Goal: Information Seeking & Learning: Find specific fact

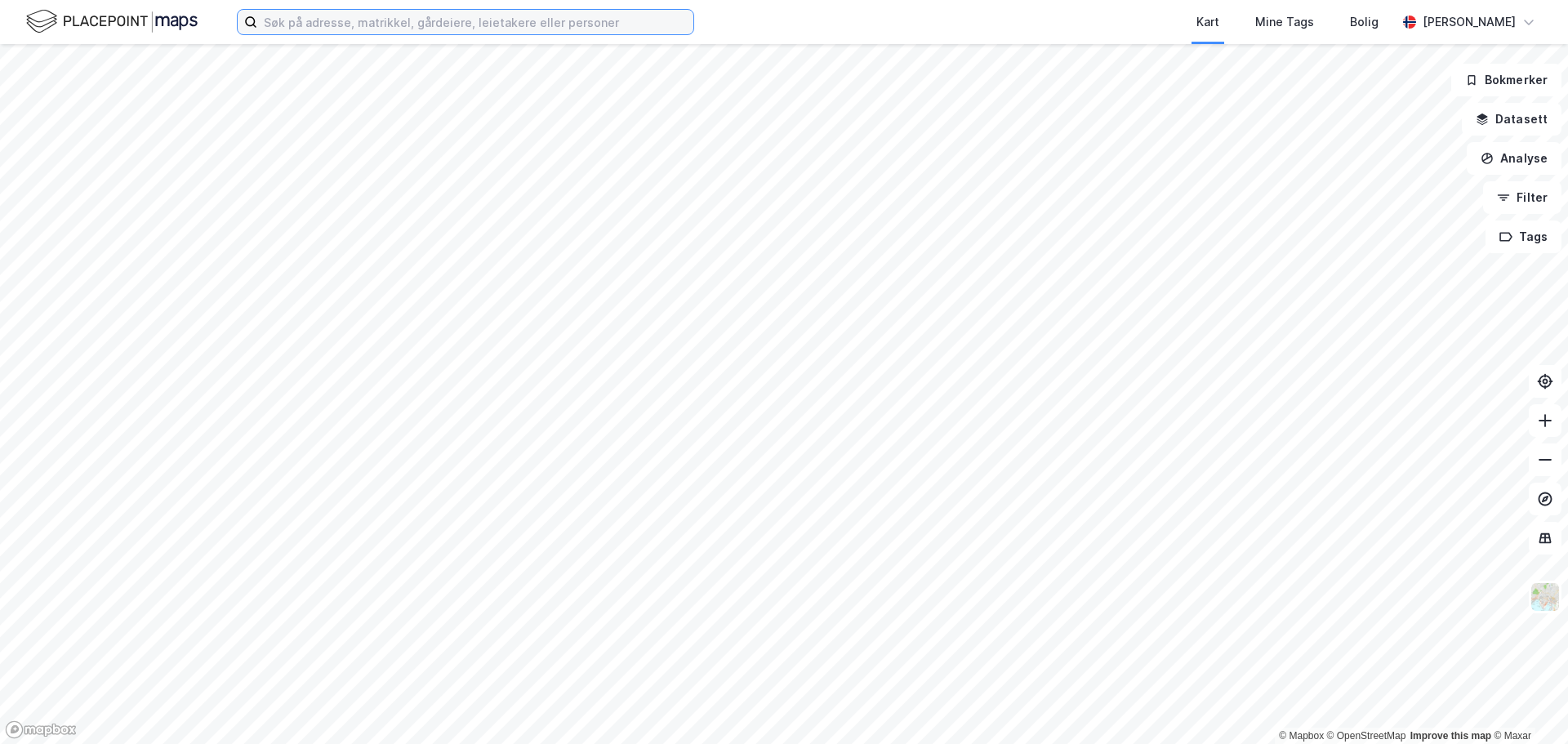
click at [325, 22] on input at bounding box center [475, 22] width 436 height 24
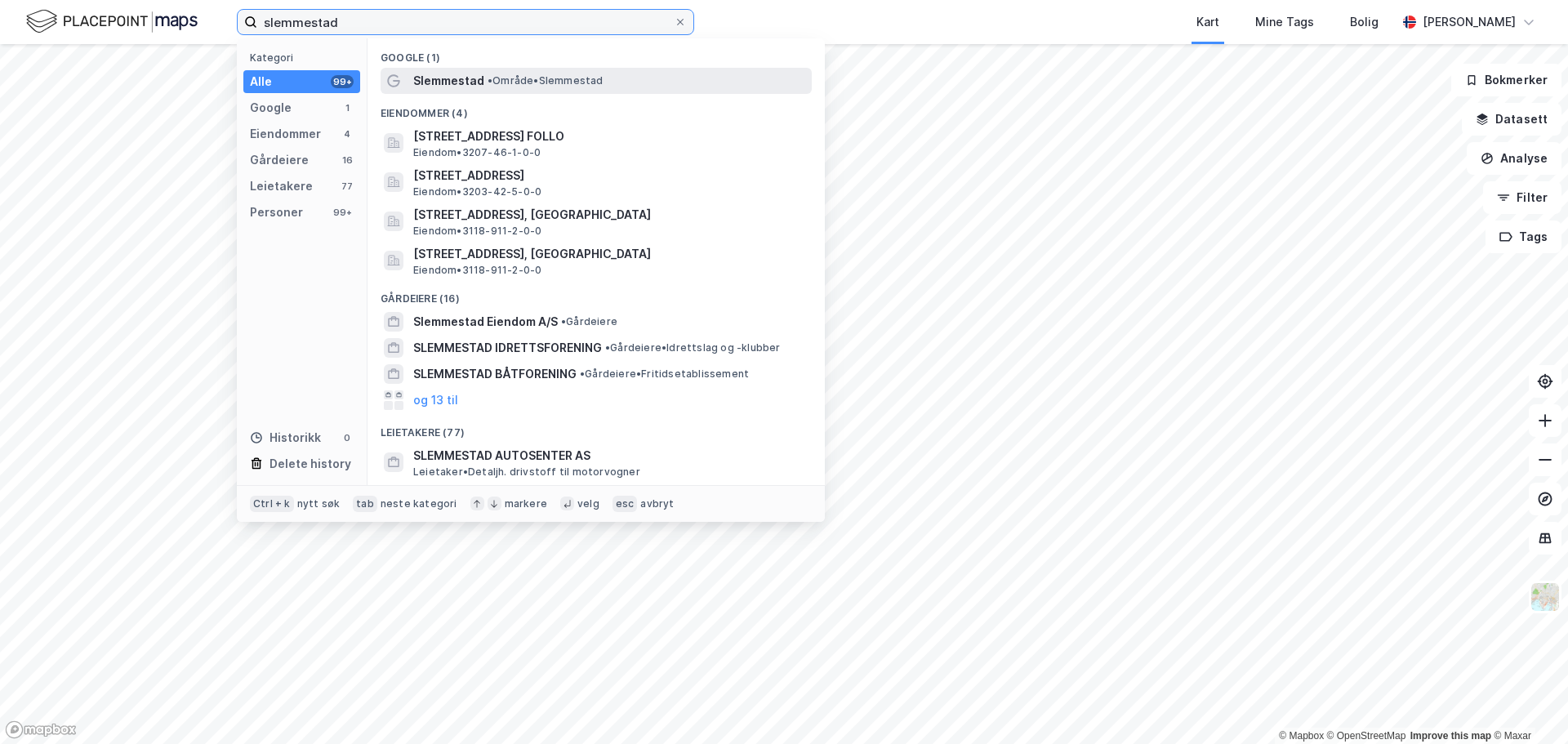
type input "slemmestad"
click at [500, 90] on div "Slemmestad • Område • [GEOGRAPHIC_DATA]" at bounding box center [611, 81] width 395 height 20
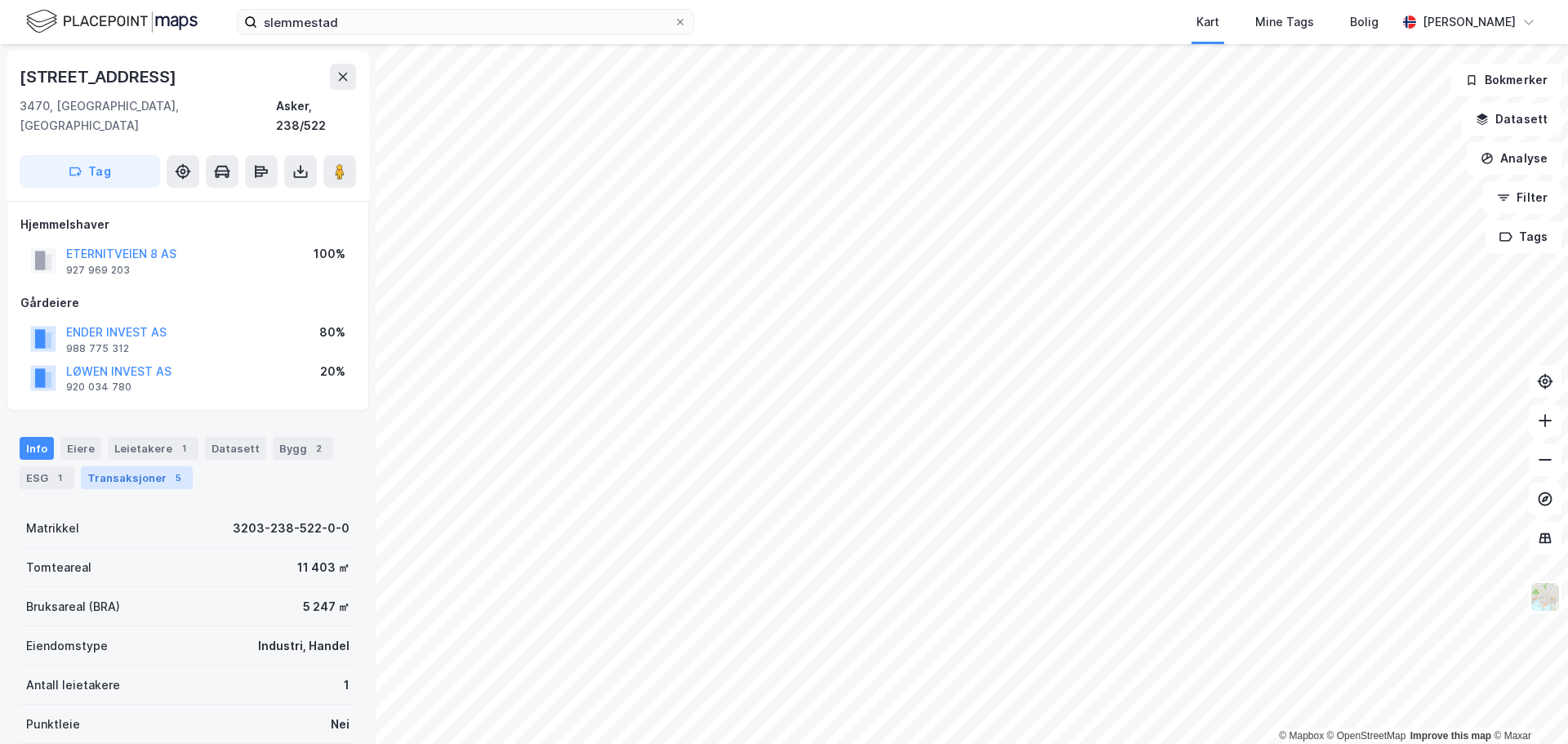
click at [139, 467] on div "Transaksjoner 5" at bounding box center [136, 478] width 111 height 22
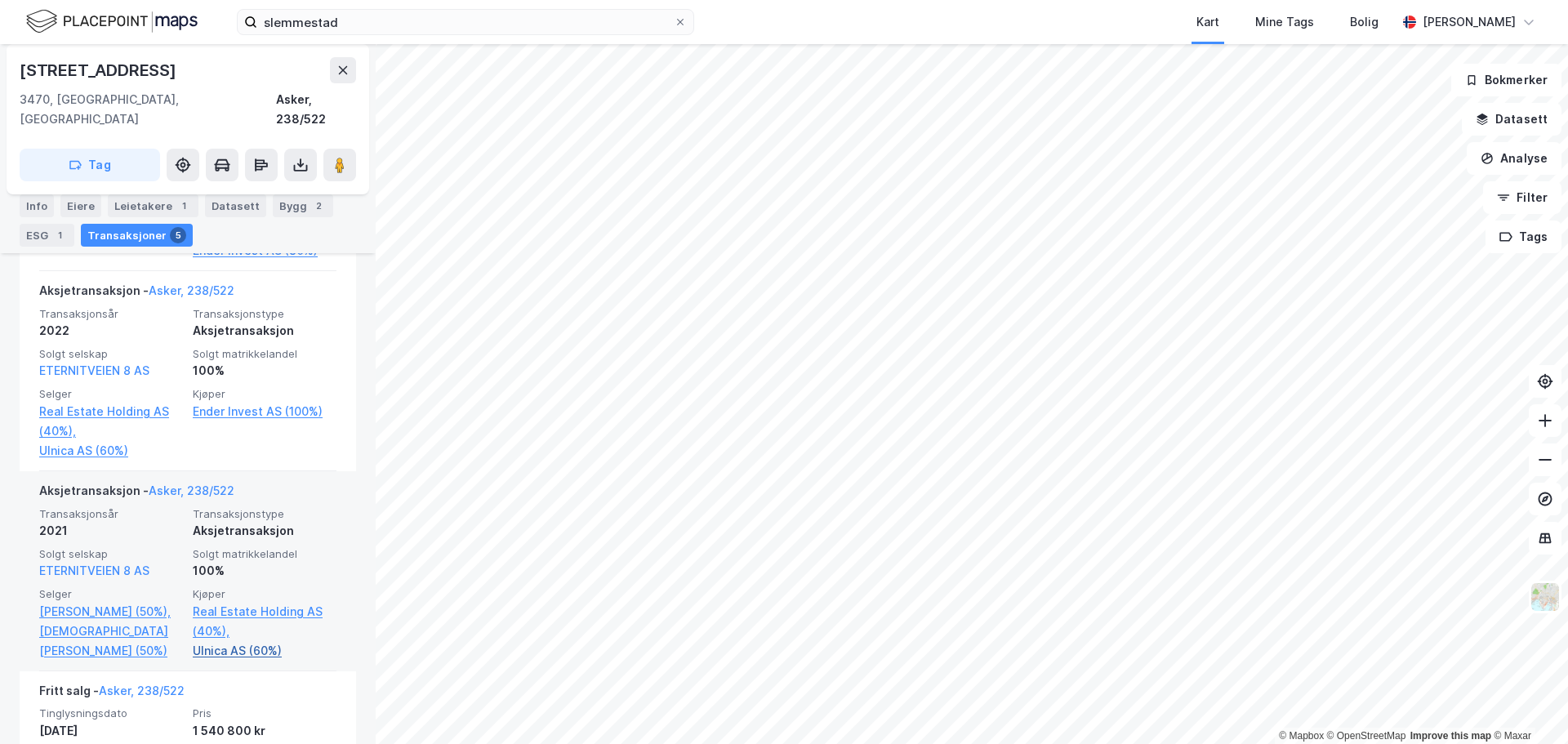
scroll to position [786, 0]
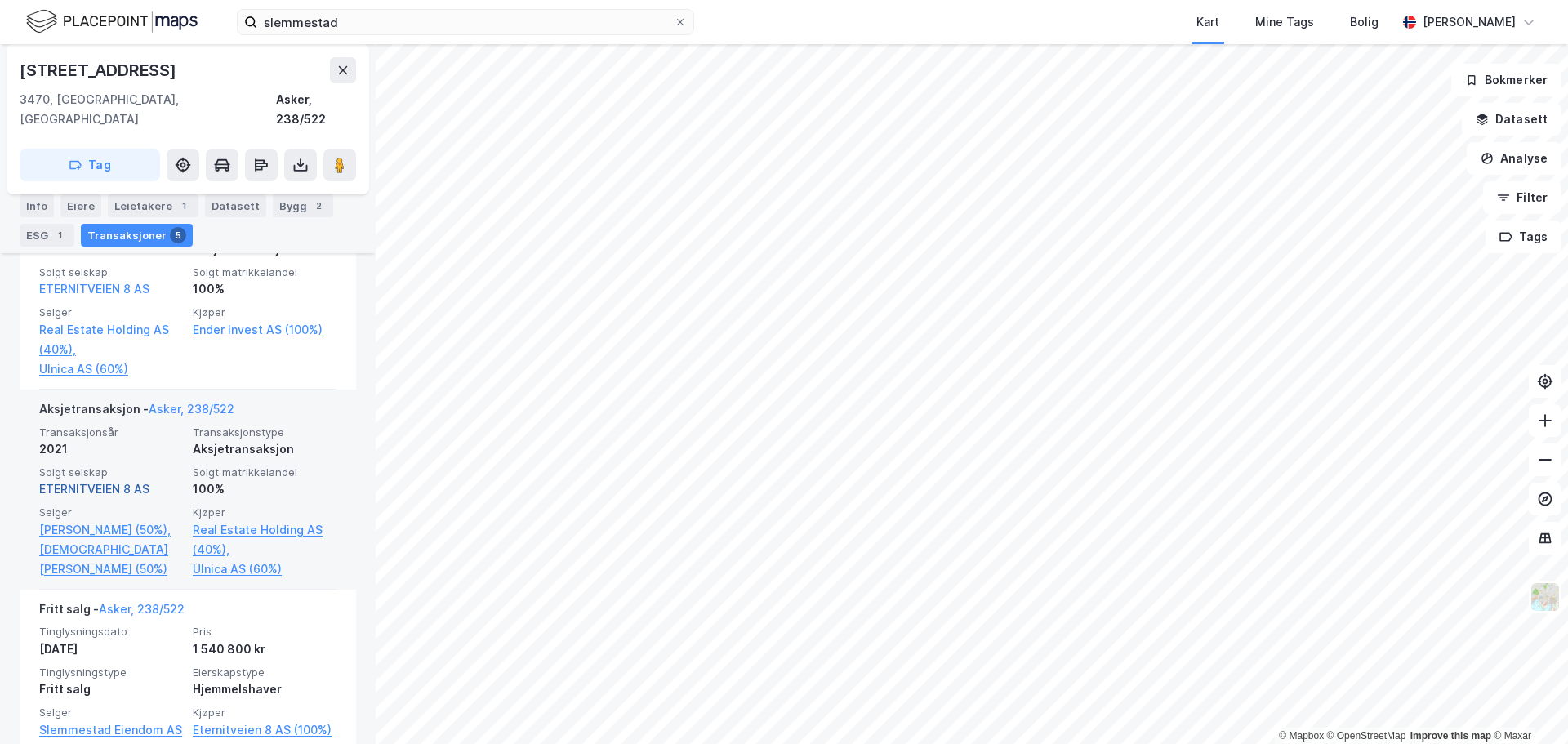
click at [135, 482] on link "ETERNITVEIEN 8 AS" at bounding box center [95, 488] width 111 height 14
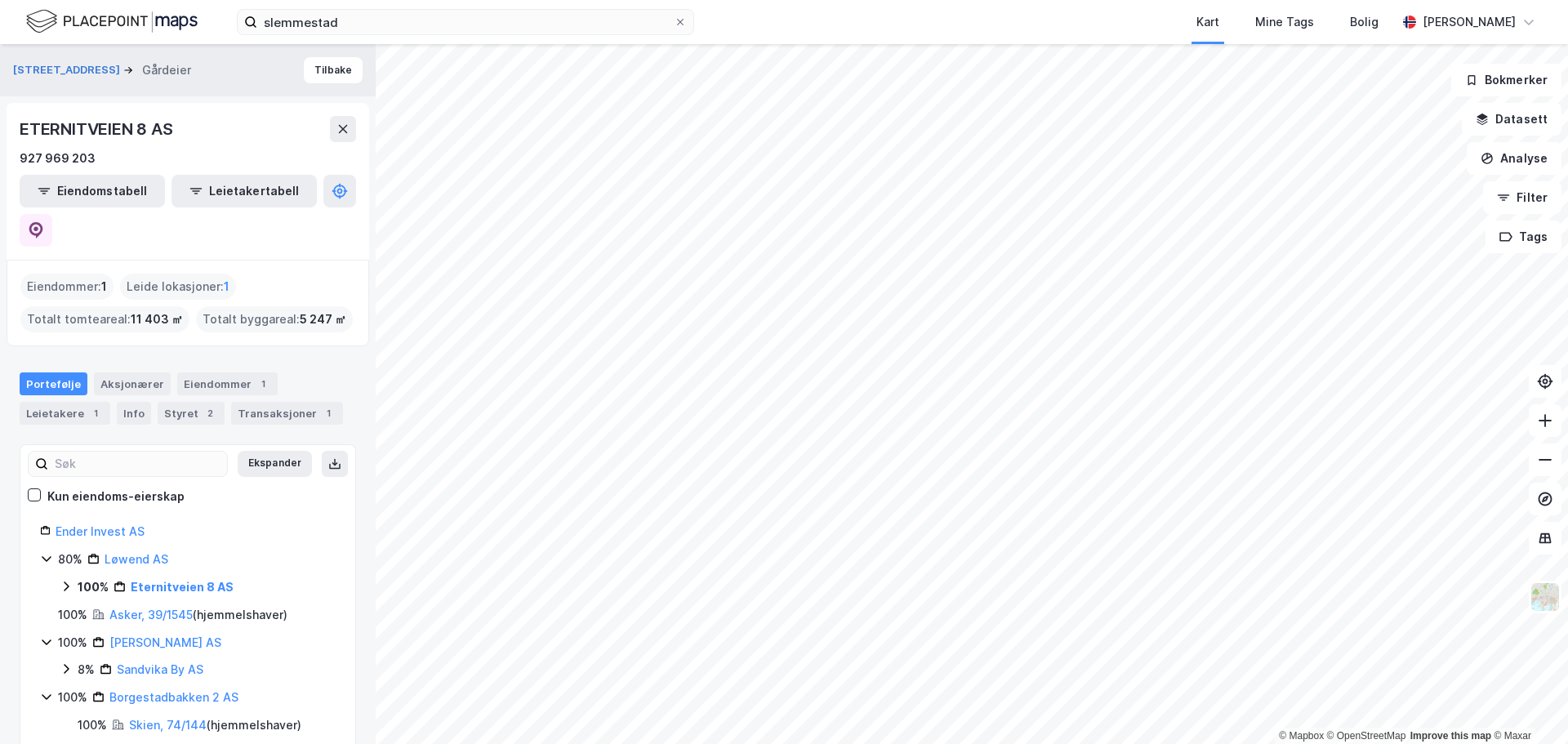
click at [41, 372] on div "Portefølje" at bounding box center [53, 383] width 67 height 22
click at [187, 402] on div "Styret 2" at bounding box center [190, 413] width 67 height 22
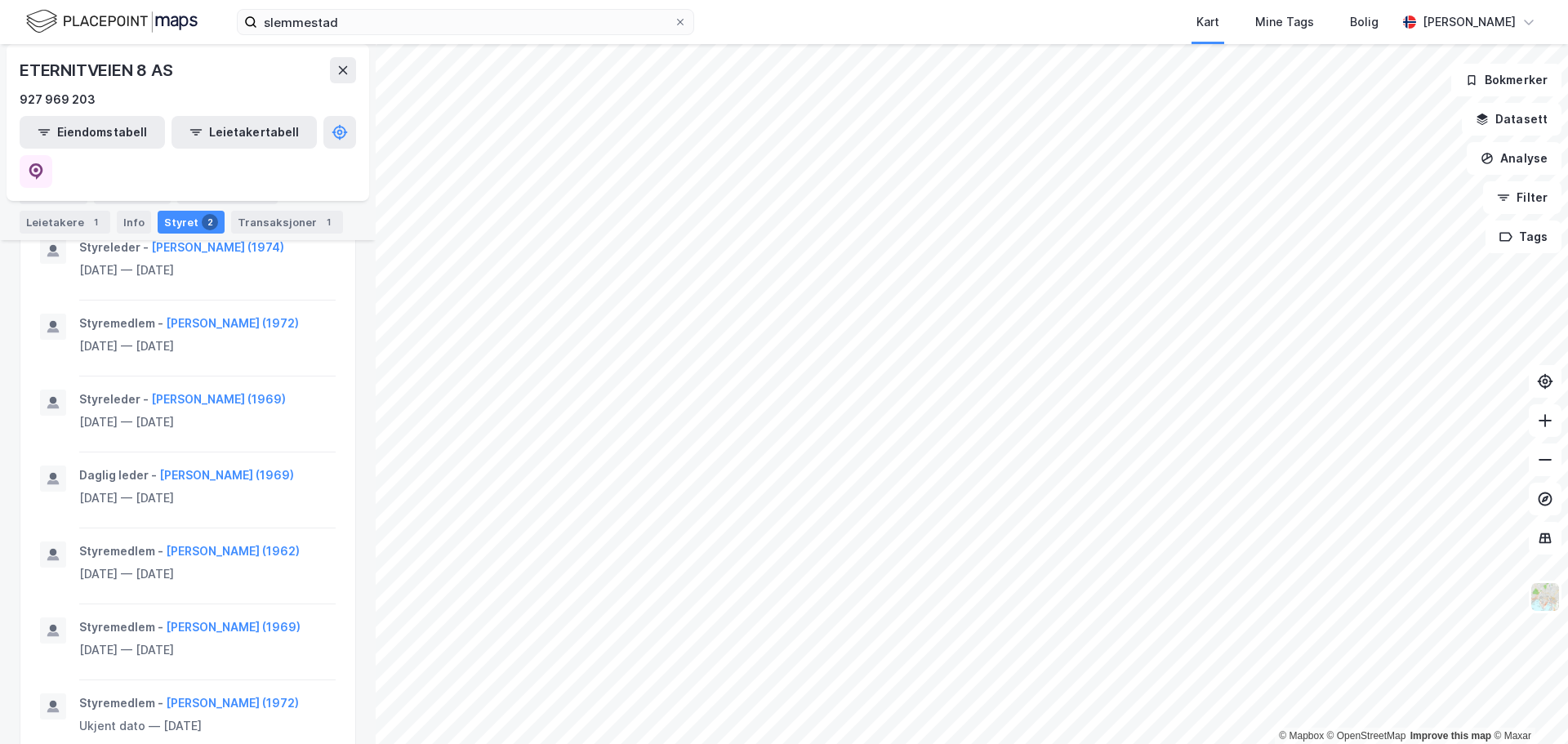
scroll to position [572, 0]
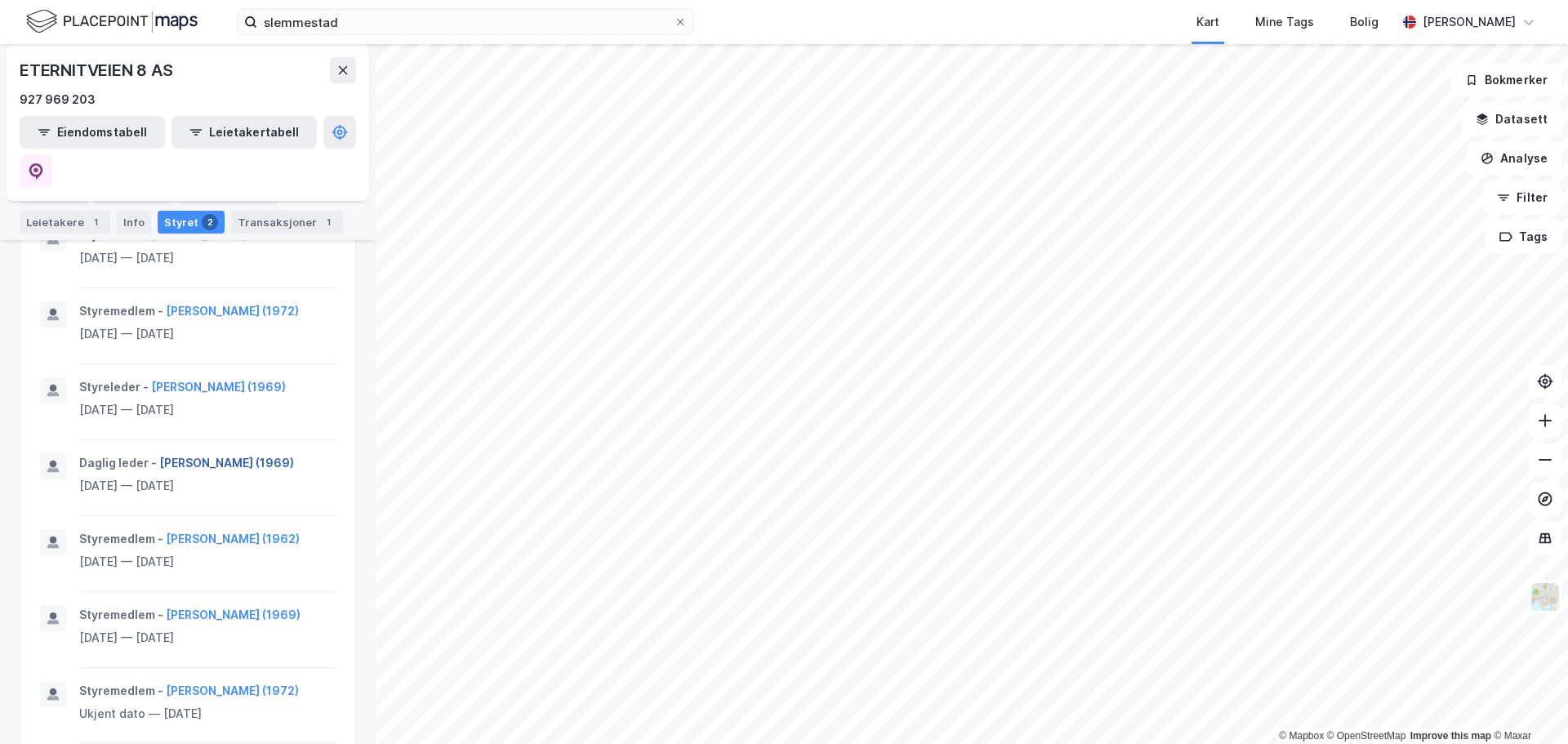
click at [0, 0] on button "[PERSON_NAME] (1969)" at bounding box center [0, 0] width 0 height 0
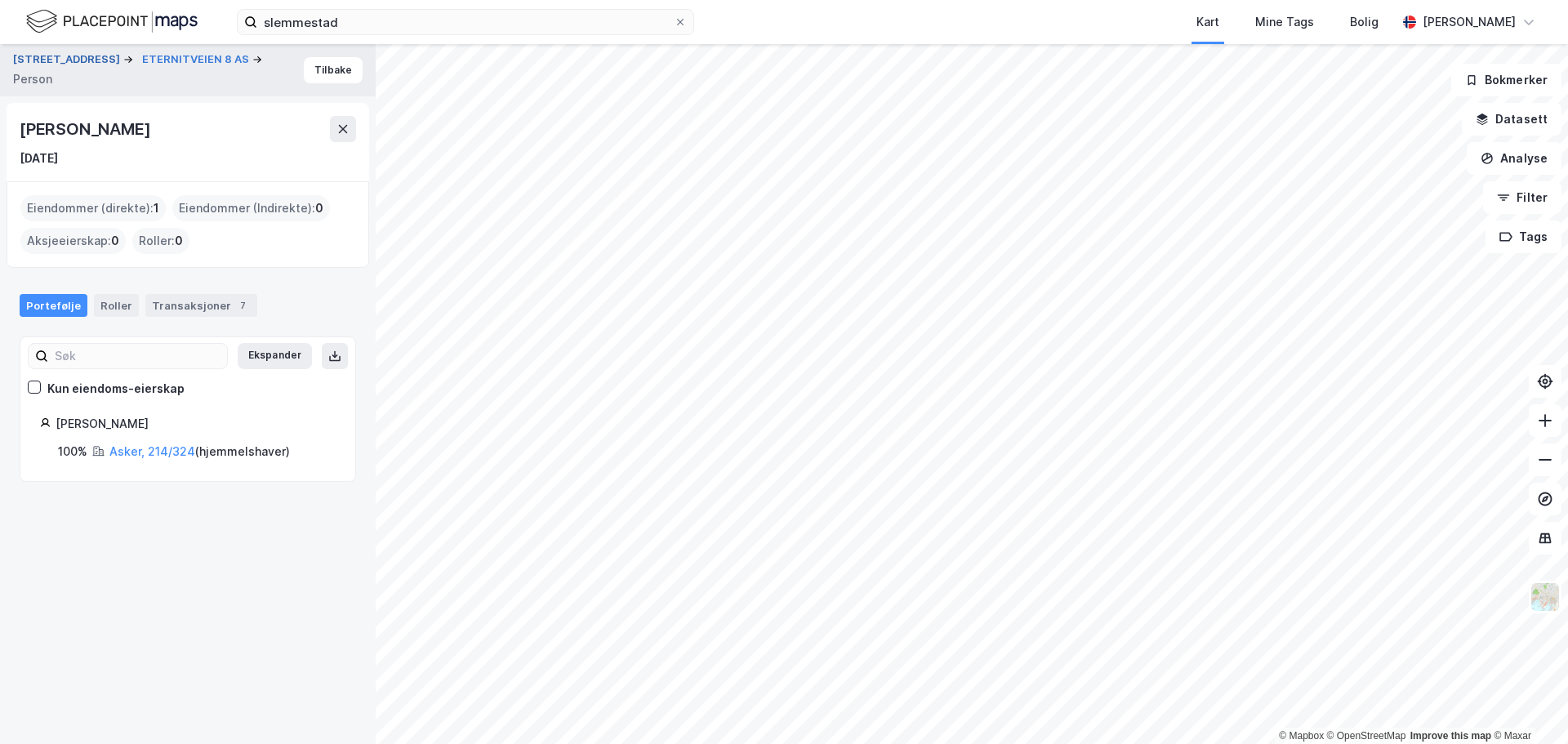
click at [69, 67] on button "[STREET_ADDRESS]" at bounding box center [68, 59] width 111 height 16
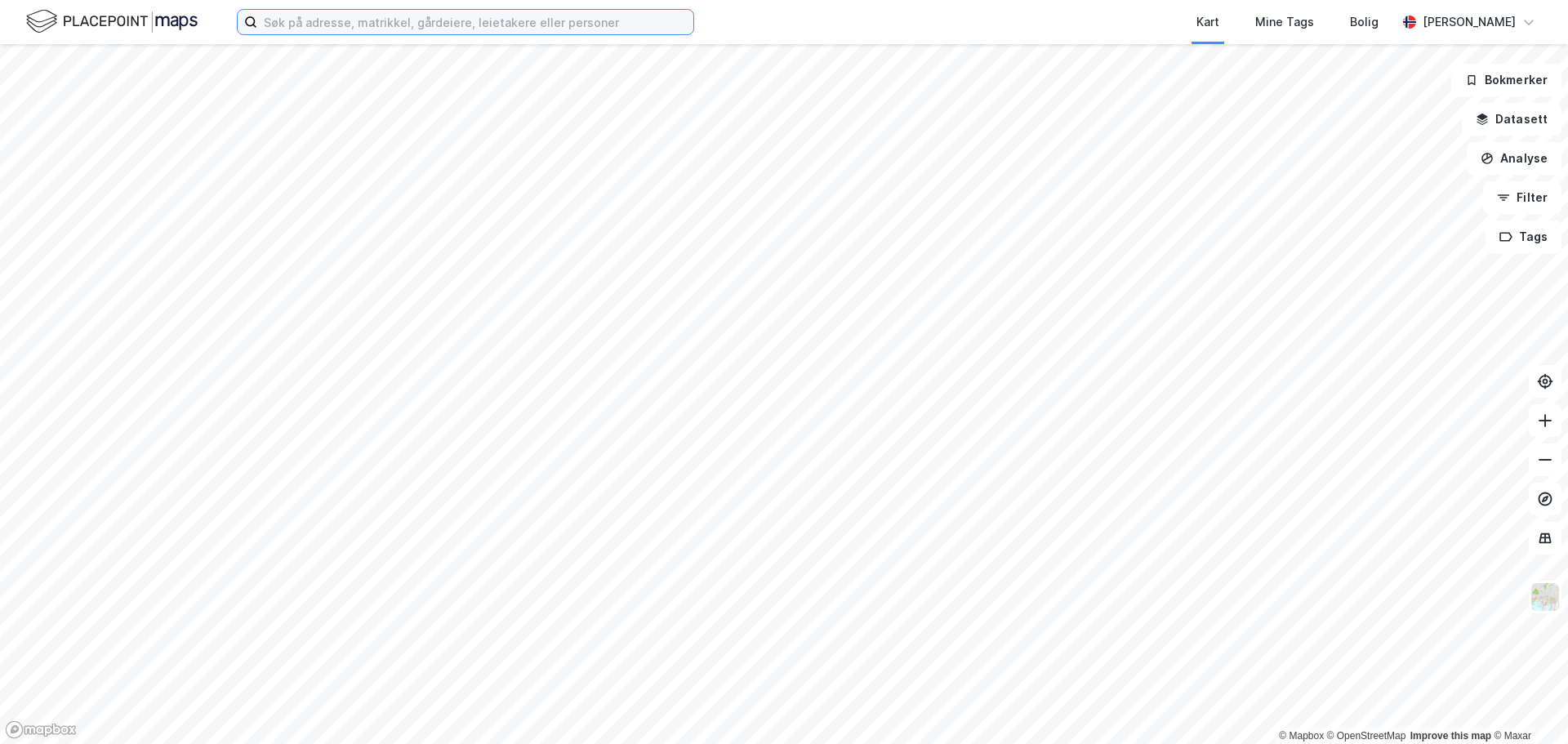
click at [357, 20] on input at bounding box center [475, 22] width 436 height 24
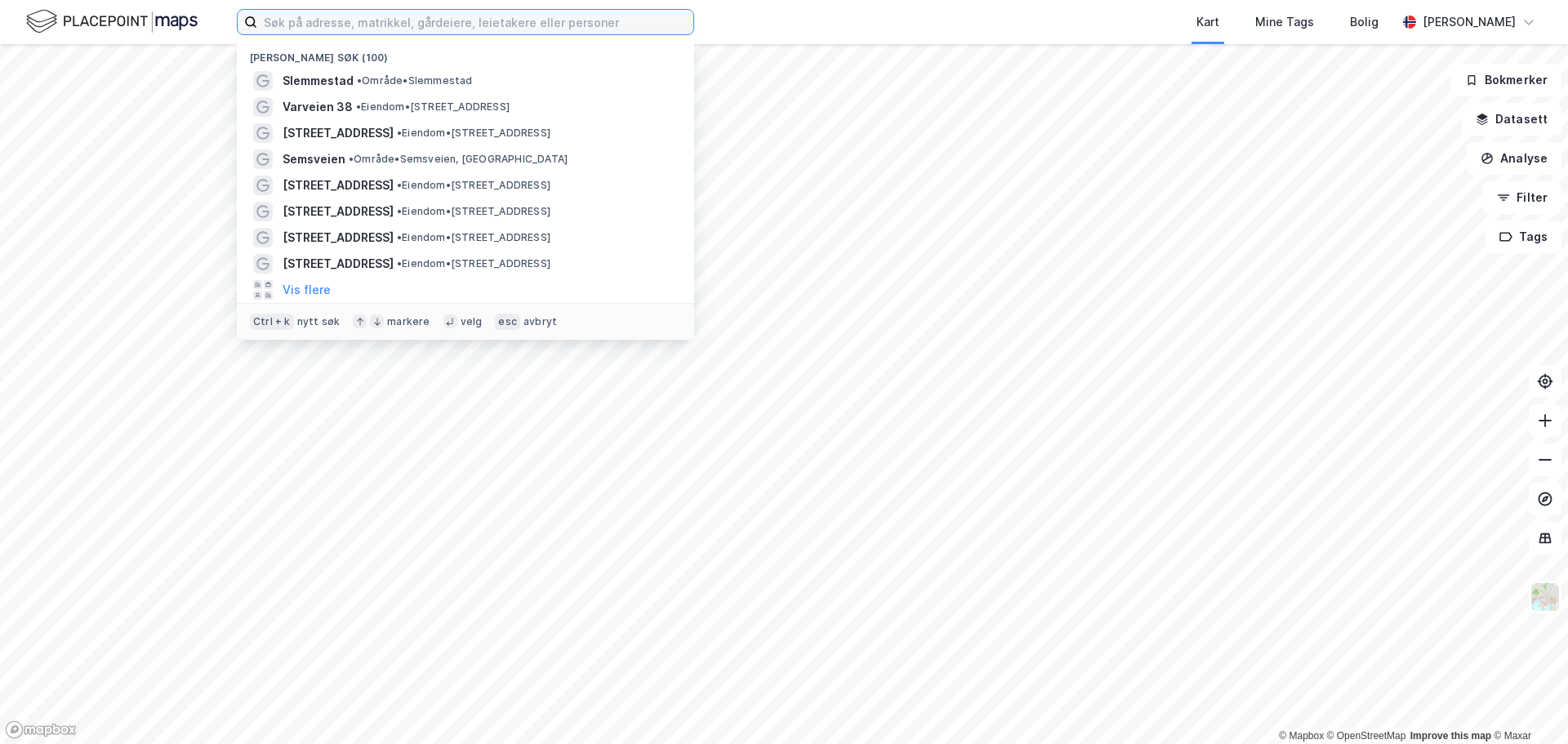
paste input "Voldstadbakken 44"
type input "Voldstadbakken 44"
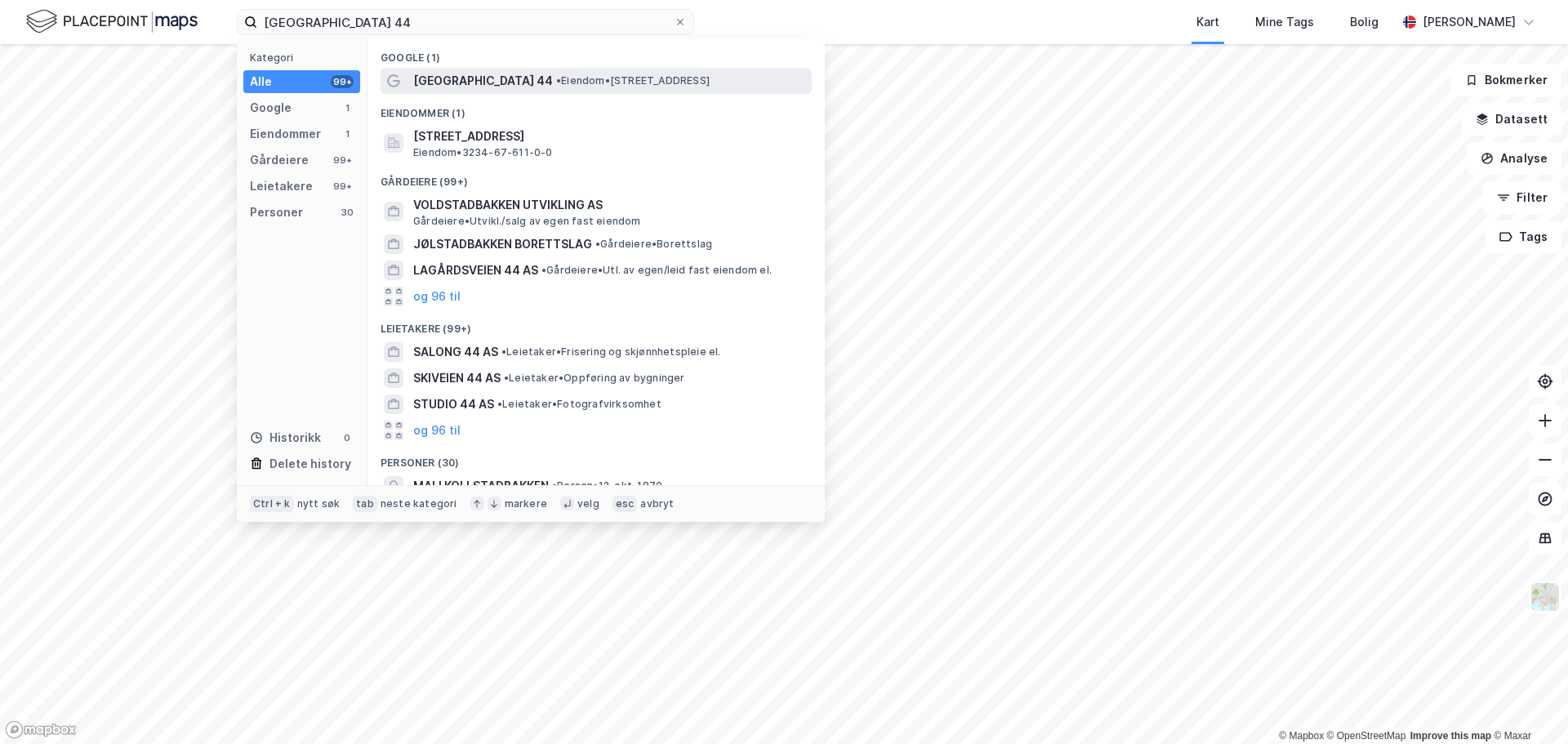
click at [556, 79] on span "• Eiendom • Voldstadbakken 44, 2742 Grua" at bounding box center [633, 81] width 154 height 13
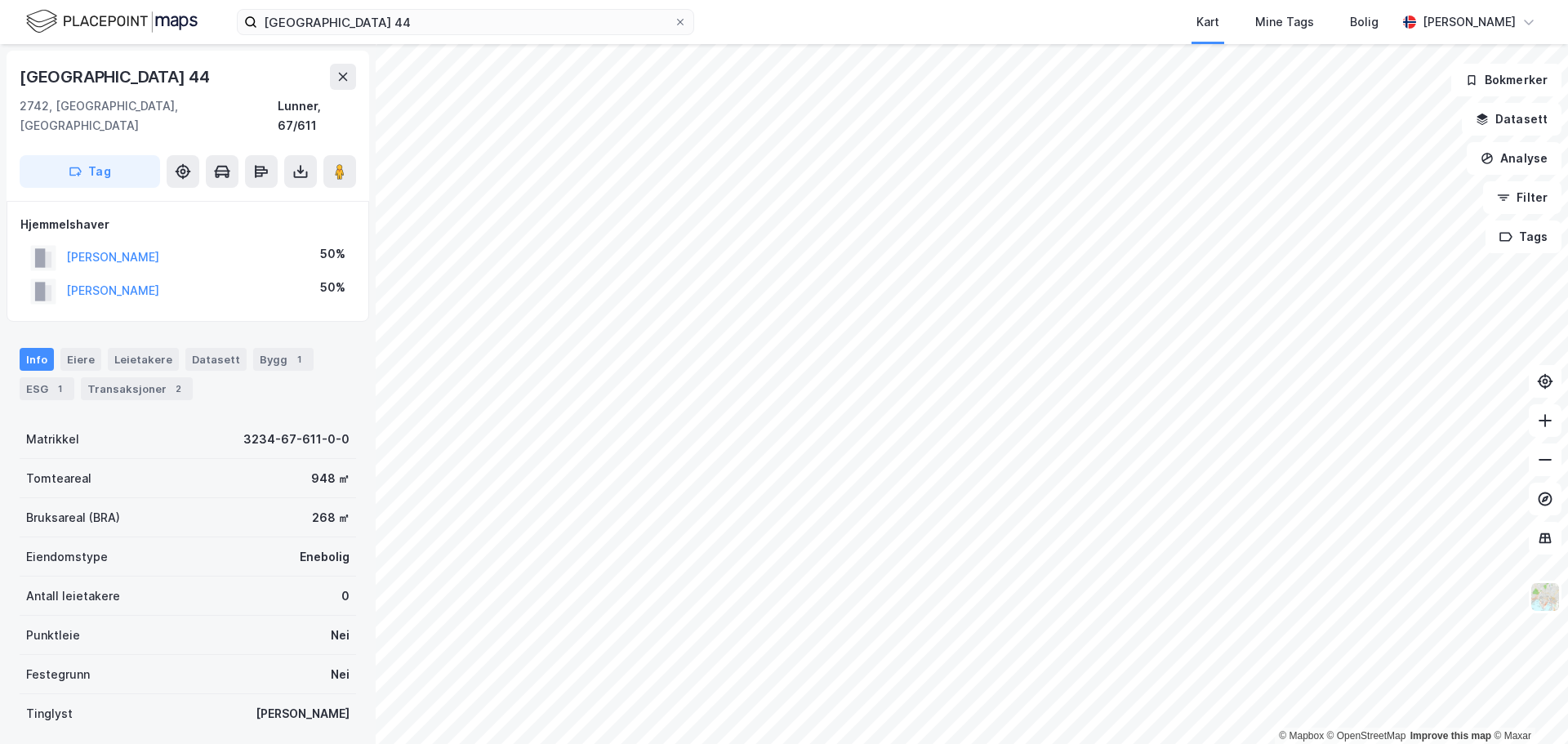
drag, startPoint x: 177, startPoint y: 237, endPoint x: 66, endPoint y: 241, distance: 111.1
click at [66, 241] on div "KIRKEBY YVONNE 50%" at bounding box center [187, 258] width 334 height 34
copy button "KIRKEBY YVONNE"
click at [112, 378] on div "Transaksjoner 2" at bounding box center [136, 389] width 111 height 22
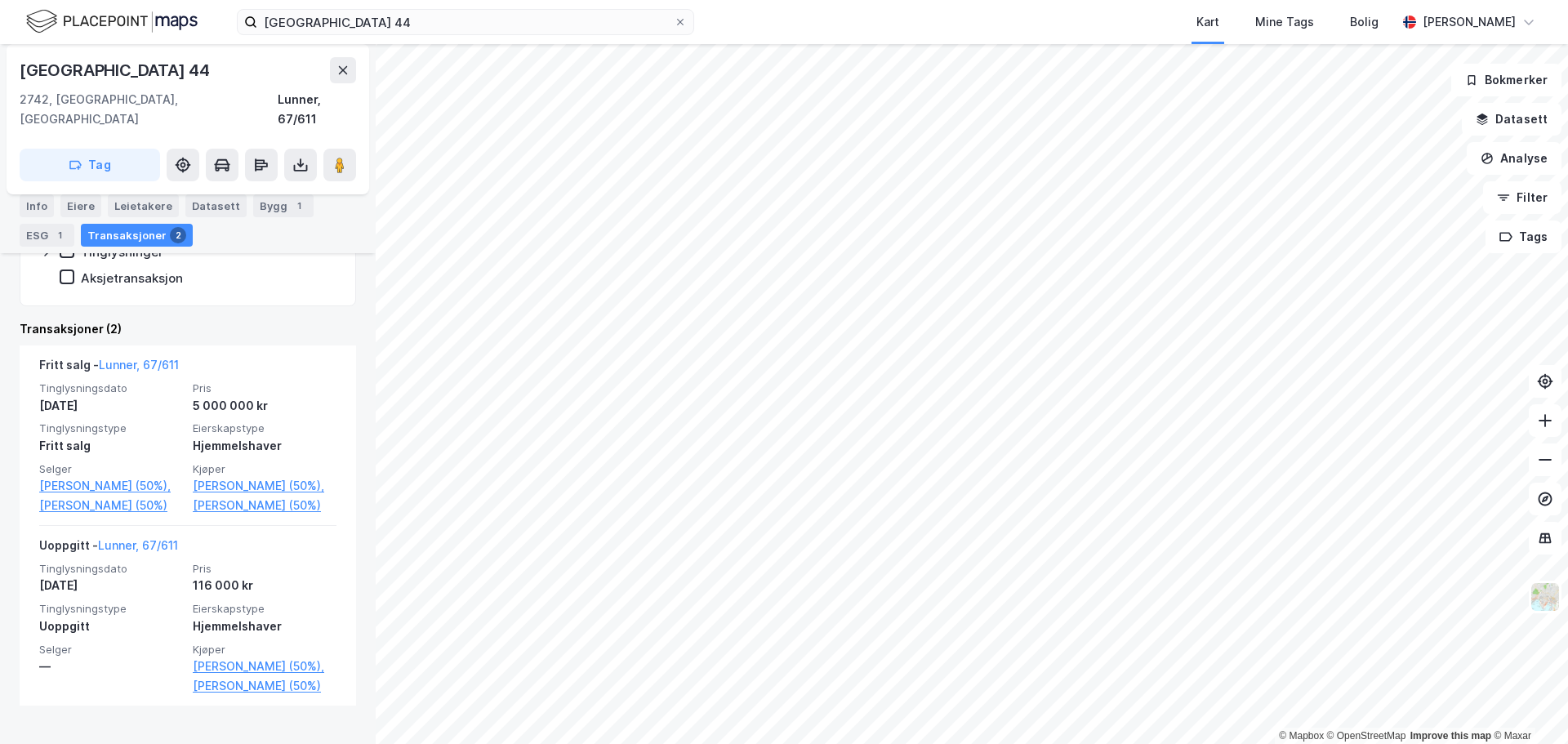
scroll to position [361, 0]
